Goal: Task Accomplishment & Management: Complete application form

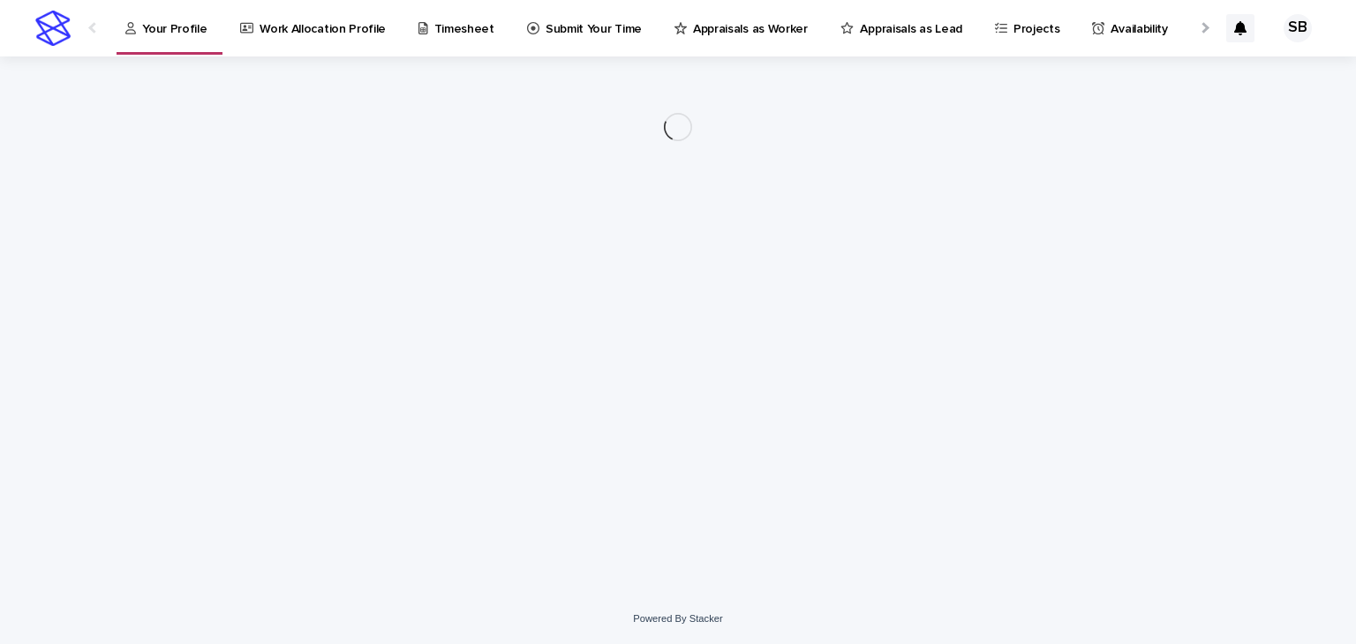
click at [598, 36] on p "Submit Your Time" at bounding box center [594, 18] width 96 height 37
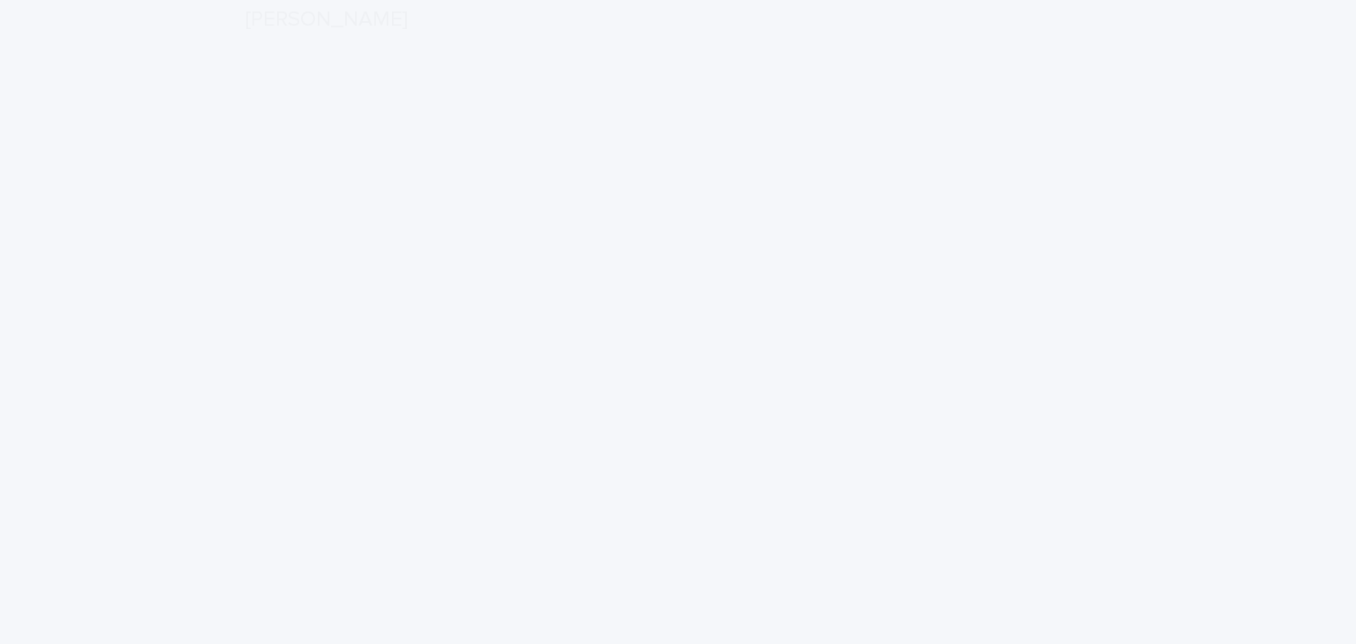
scroll to position [207, 0]
